Goal: Download file/media

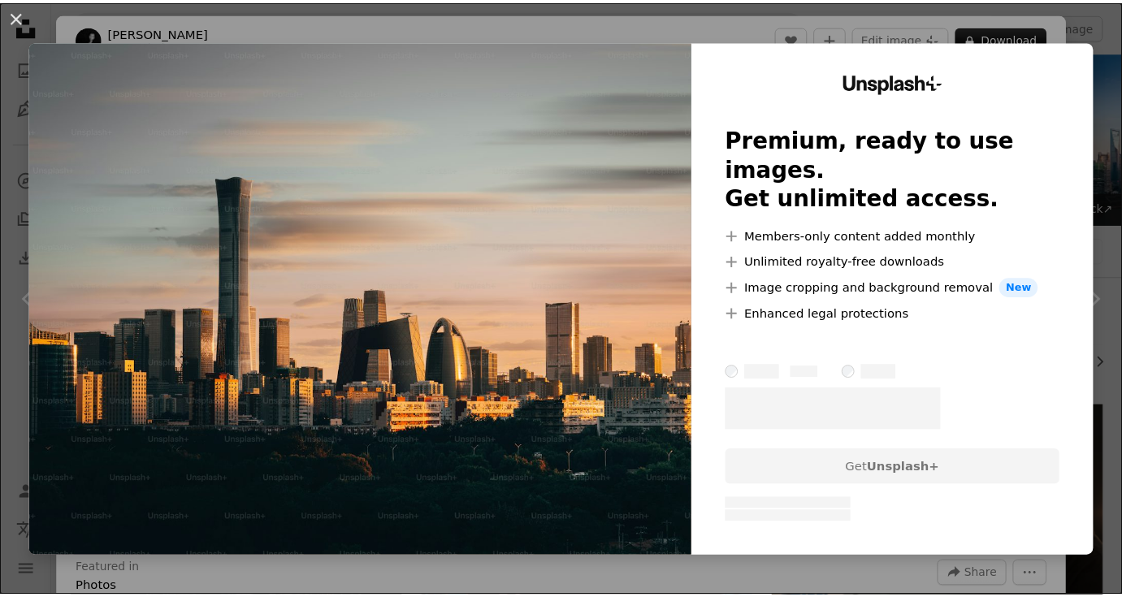
scroll to position [534, 0]
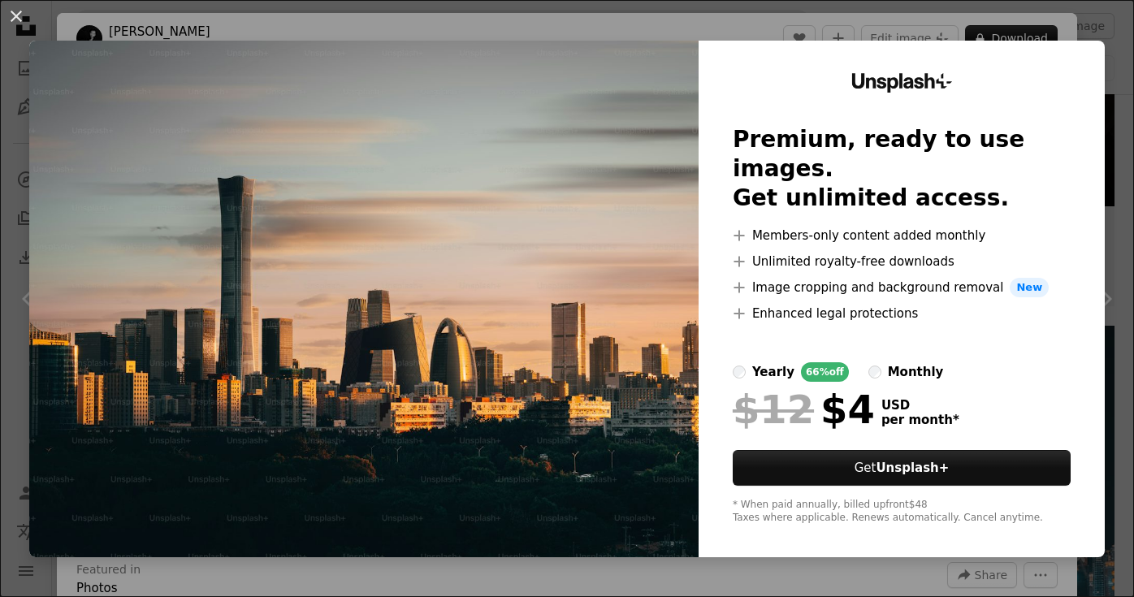
click at [514, 20] on div "An X shape Unsplash+ Premium, ready to use images. Get unlimited access. A plus…" at bounding box center [567, 298] width 1134 height 597
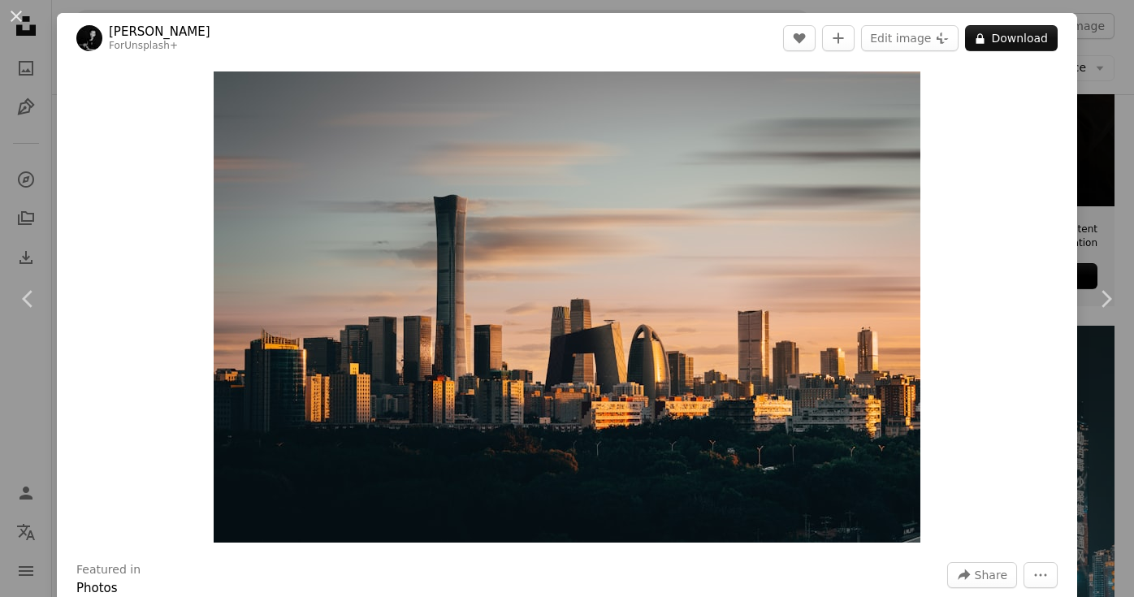
click at [1095, 70] on div "An X shape Chevron left Chevron right [PERSON_NAME] For Unsplash+ A heart A plu…" at bounding box center [567, 298] width 1134 height 597
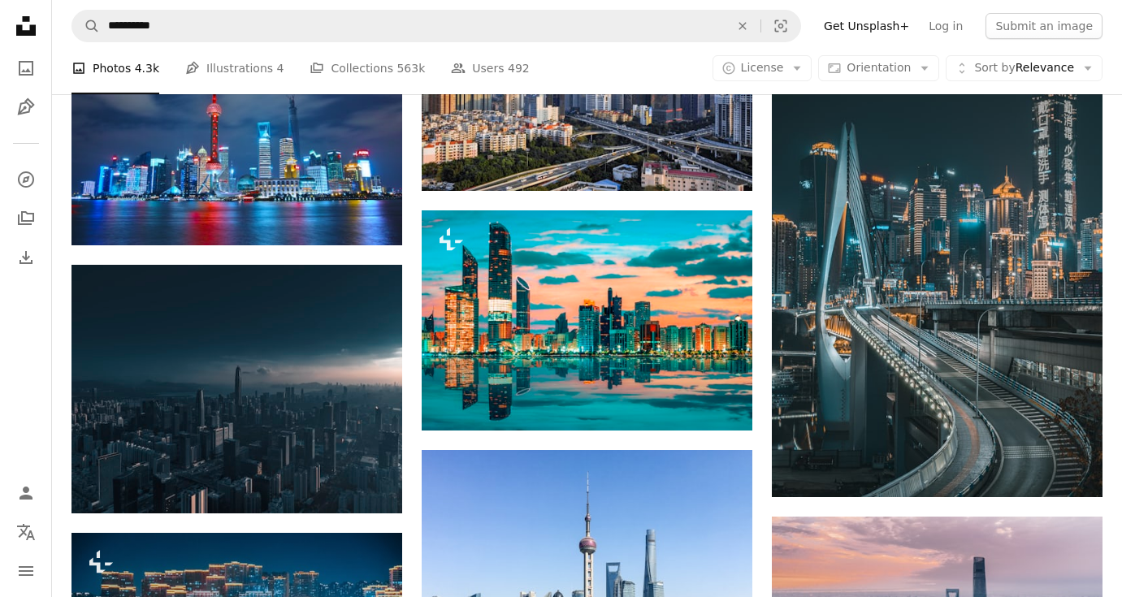
scroll to position [1050, 0]
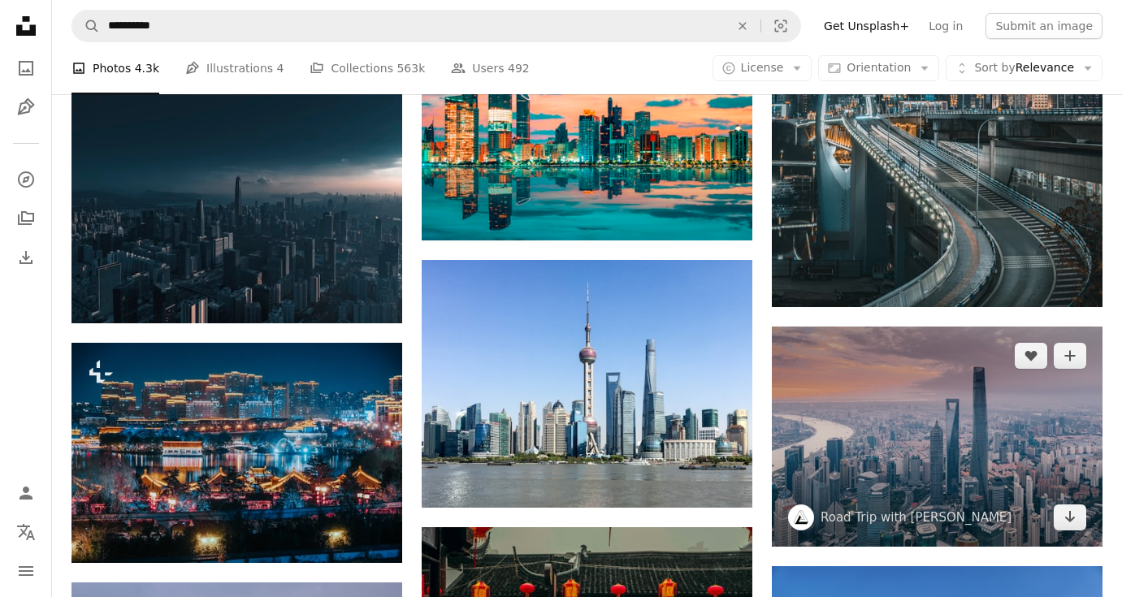
click at [806, 418] on img at bounding box center [937, 437] width 331 height 220
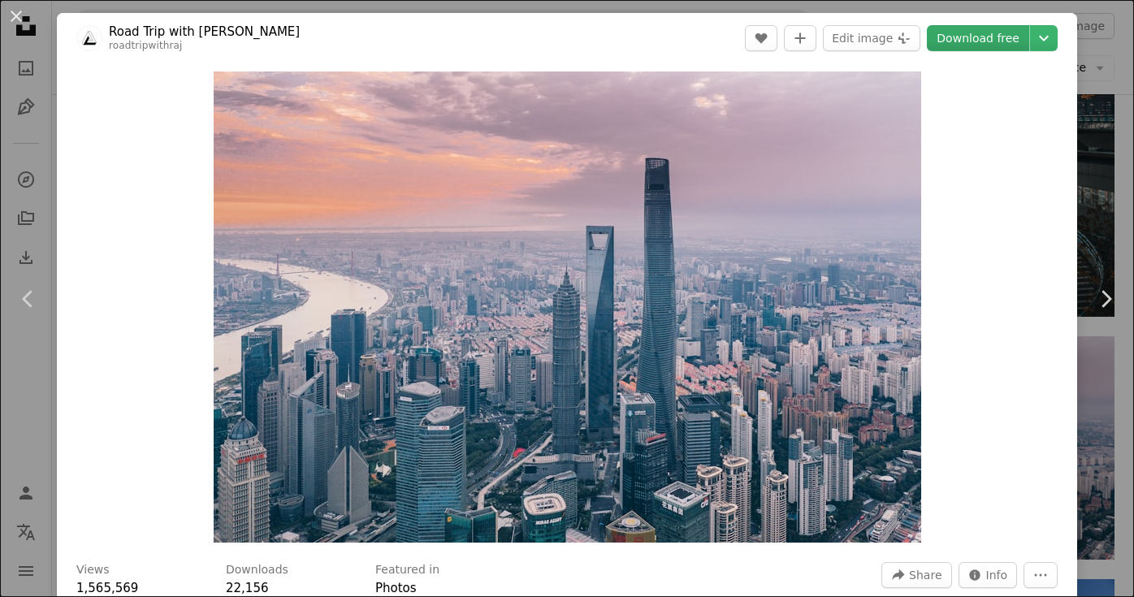
click at [947, 41] on link "Download free" at bounding box center [978, 38] width 102 height 26
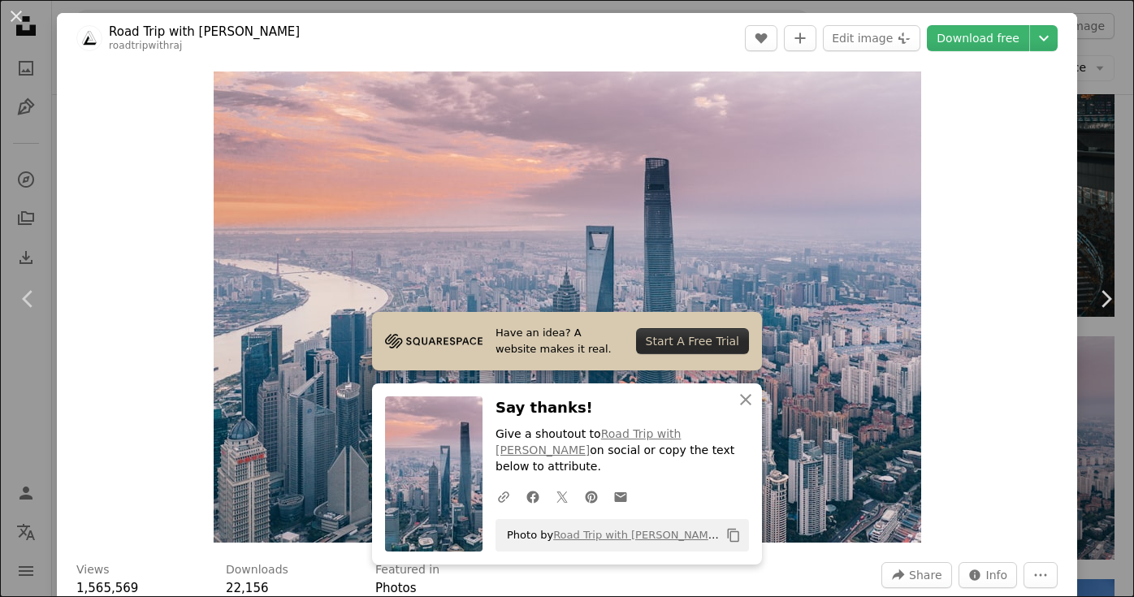
click at [1088, 158] on div "An X shape Chevron left Chevron right Have an idea? A website makes it real. St…" at bounding box center [567, 298] width 1134 height 597
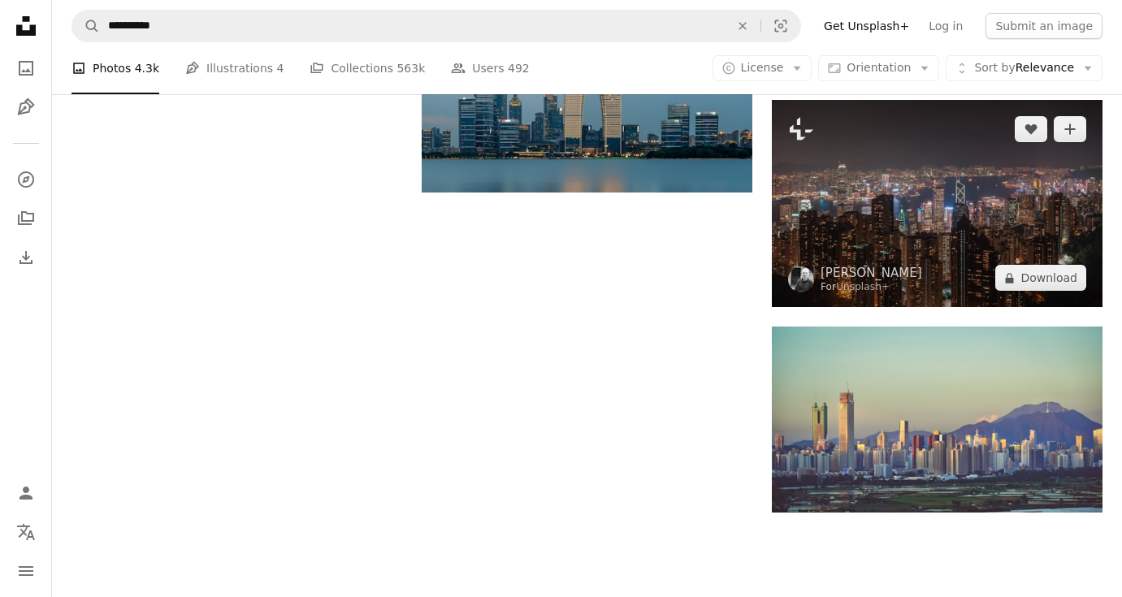
scroll to position [2047, 0]
